Goal: Transaction & Acquisition: Purchase product/service

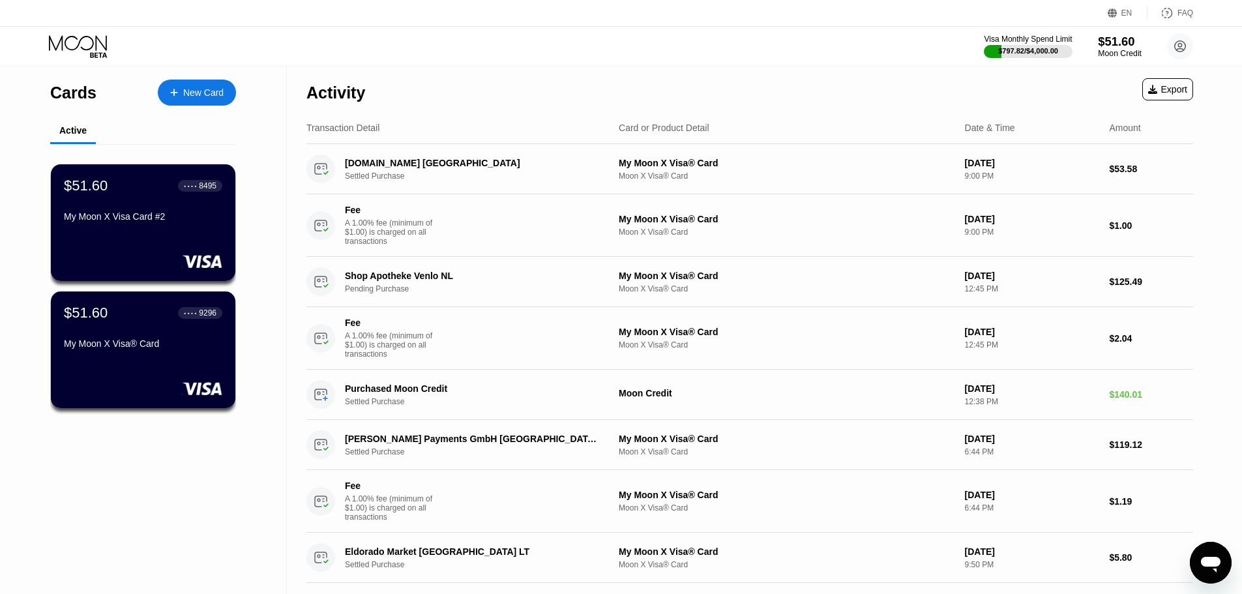
click at [1110, 46] on div "$51.60" at bounding box center [1120, 42] width 44 height 14
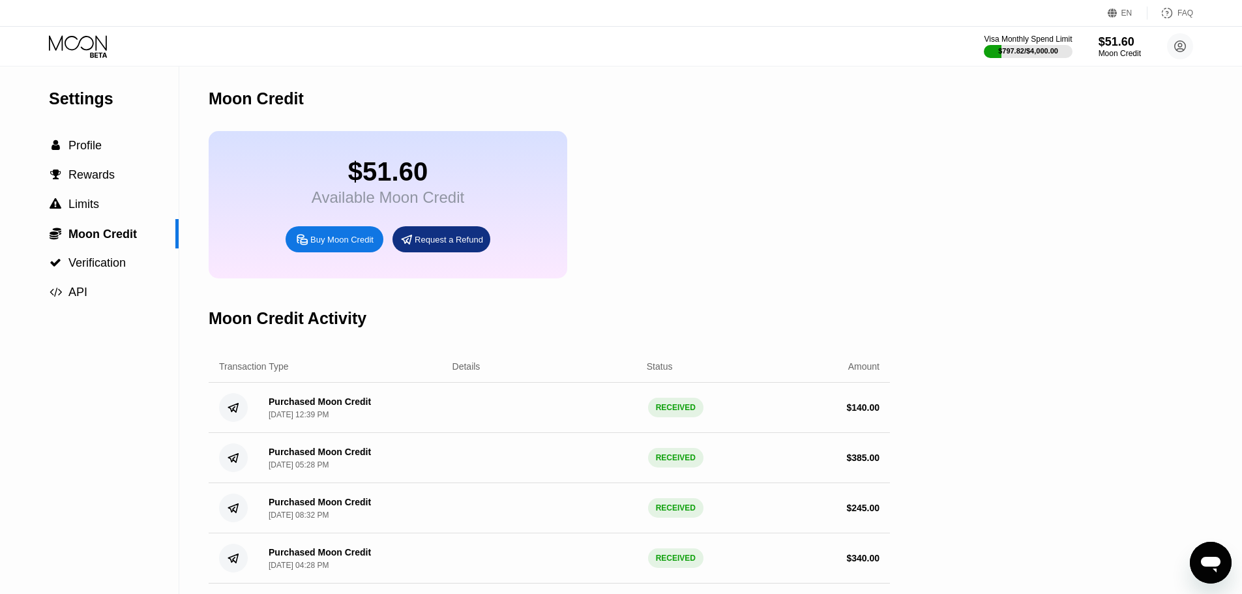
click at [328, 245] on div "Buy Moon Credit" at bounding box center [341, 239] width 63 height 11
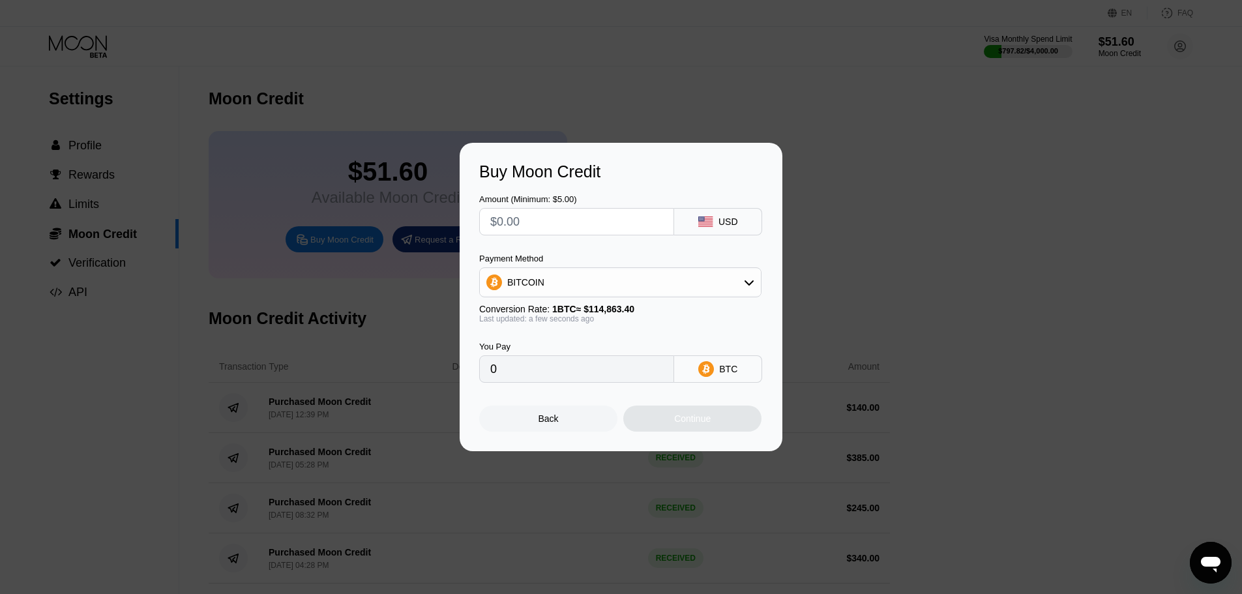
click at [568, 278] on div "BITCOIN" at bounding box center [620, 282] width 281 height 26
click at [552, 352] on span "USDT on TRON" at bounding box center [543, 347] width 66 height 10
click at [535, 229] on input "text" at bounding box center [576, 222] width 173 height 26
click at [550, 280] on div "USDT on TRON" at bounding box center [540, 282] width 66 height 10
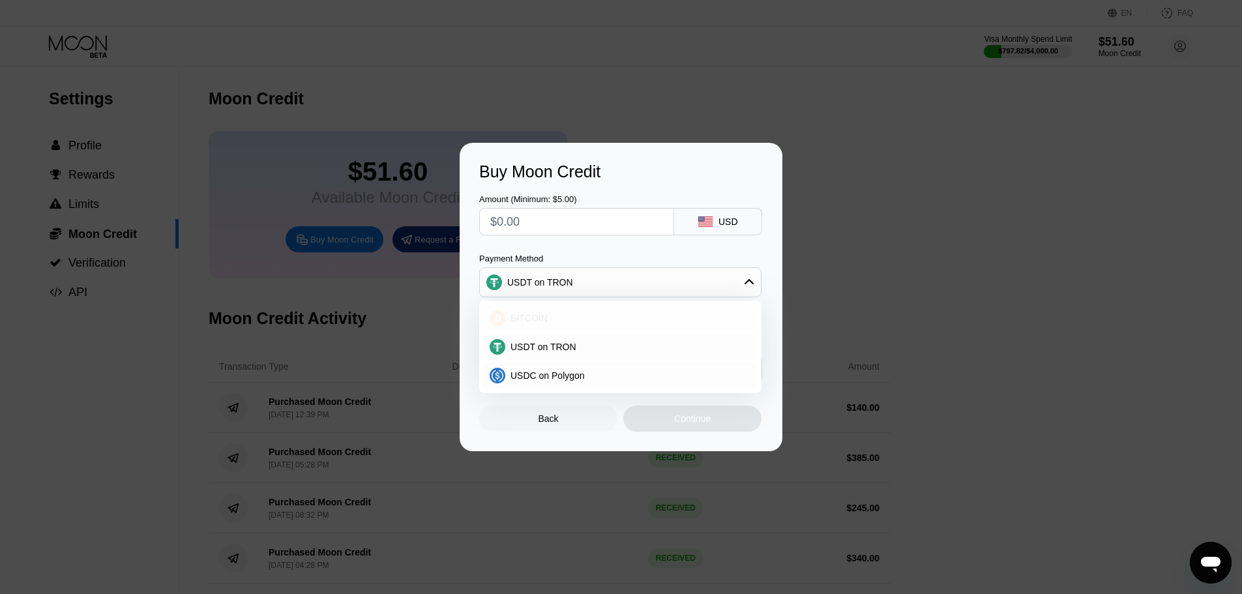
click at [537, 310] on div "BITCOIN" at bounding box center [620, 318] width 274 height 26
type input "0"
